Goal: Task Accomplishment & Management: Manage account settings

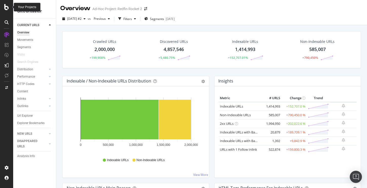
click at [7, 8] on icon at bounding box center [6, 7] width 5 height 6
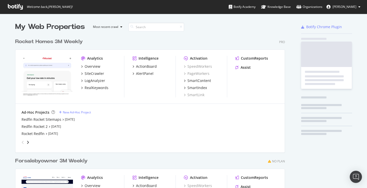
scroll to position [188, 367]
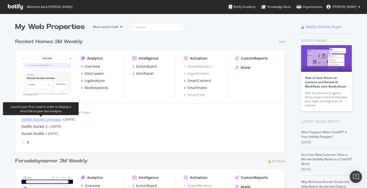
click at [52, 120] on div "Redfin Rocket Sitemaps" at bounding box center [42, 119] width 40 height 5
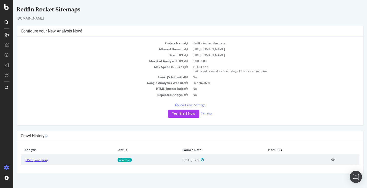
click at [38, 159] on link "2025 Sep. 2nd analyzing" at bounding box center [37, 160] width 24 height 4
click at [335, 160] on icon at bounding box center [332, 160] width 3 height 4
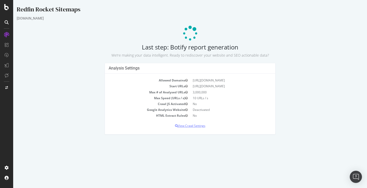
click at [188, 124] on p "View Crawl Settings" at bounding box center [190, 125] width 163 height 4
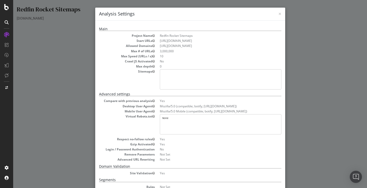
scroll to position [84, 0]
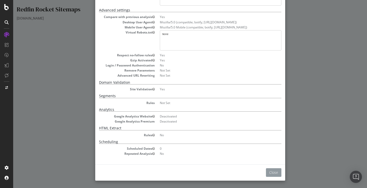
click at [273, 170] on button "Close" at bounding box center [273, 172] width 15 height 9
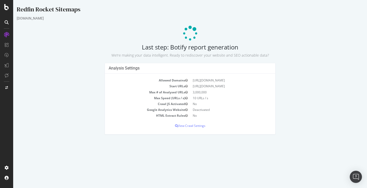
click at [179, 81] on td "Allowed Domains" at bounding box center [149, 80] width 81 height 6
click at [162, 56] on small "We’re making your data intelligent. Ready to rediscover your website and SEO ac…" at bounding box center [190, 55] width 158 height 5
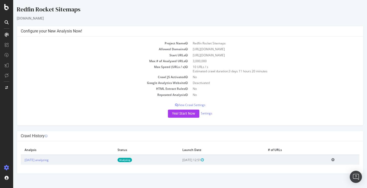
click at [335, 160] on icon at bounding box center [332, 160] width 3 height 4
click at [320, 173] on link "Delete analysis" at bounding box center [314, 173] width 41 height 7
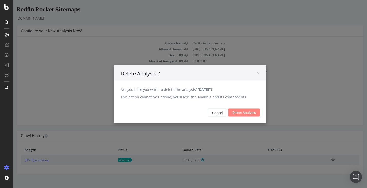
click at [239, 110] on input "Delete Analysis" at bounding box center [244, 112] width 32 height 8
